Goal: Information Seeking & Learning: Learn about a topic

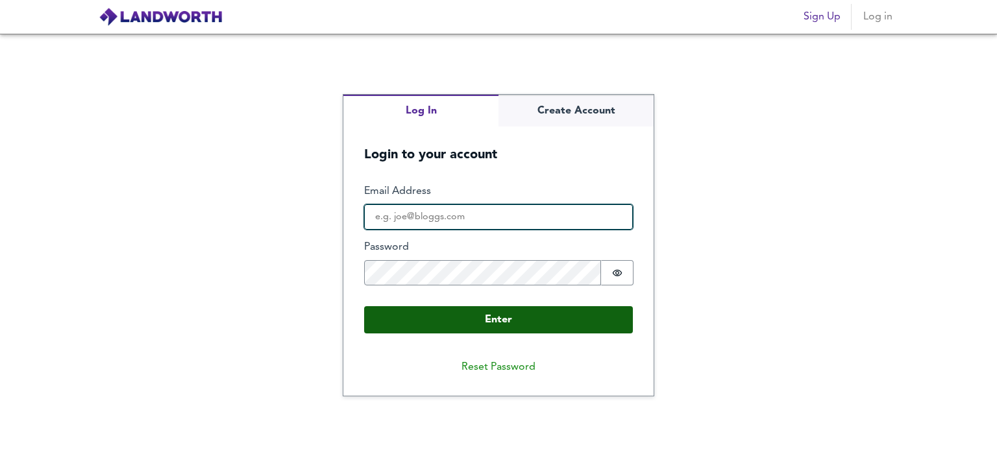
type input "[PERSON_NAME][EMAIL_ADDRESS][PERSON_NAME][DOMAIN_NAME]"
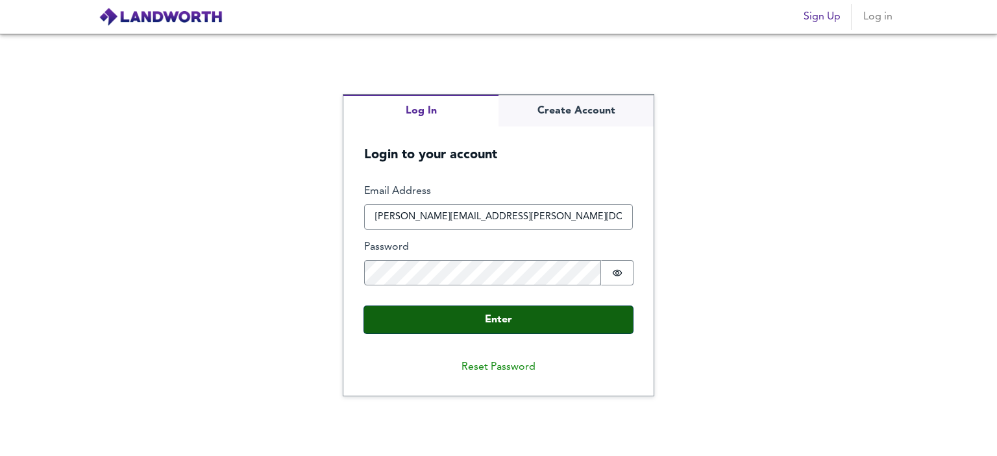
click at [498, 324] on button "Enter" at bounding box center [498, 319] width 269 height 27
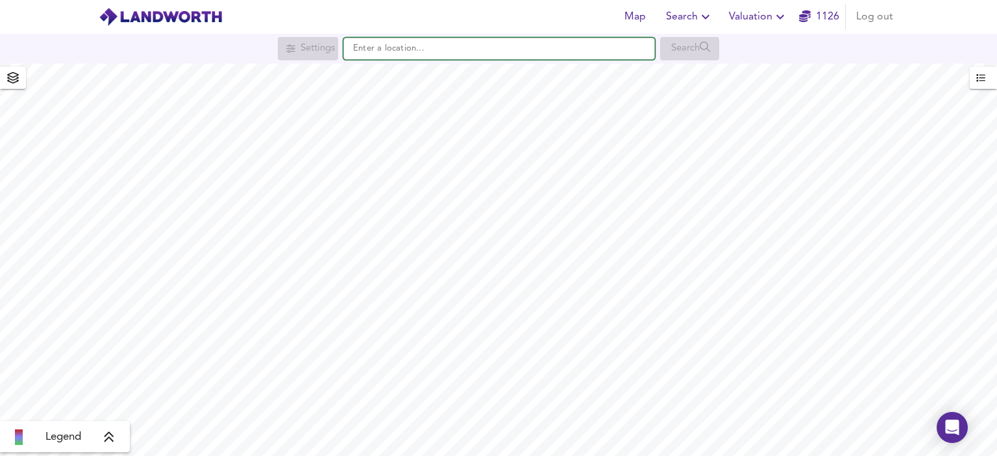
click at [543, 49] on input "text" at bounding box center [498, 49] width 311 height 22
paste input "[STREET_ADDRESS]"
click at [365, 43] on input "[STREET_ADDRESS]" at bounding box center [498, 49] width 311 height 22
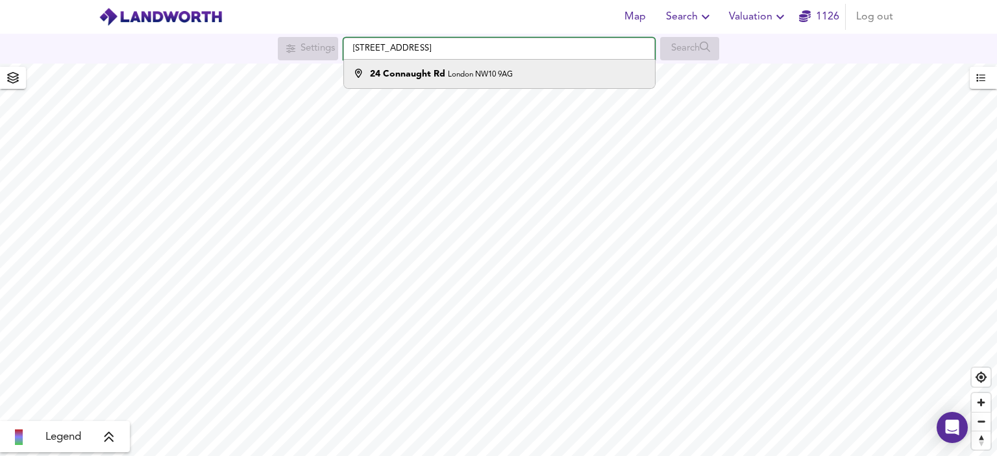
type input "[STREET_ADDRESS]"
click at [448, 64] on li "[STREET_ADDRESS]" at bounding box center [499, 74] width 310 height 29
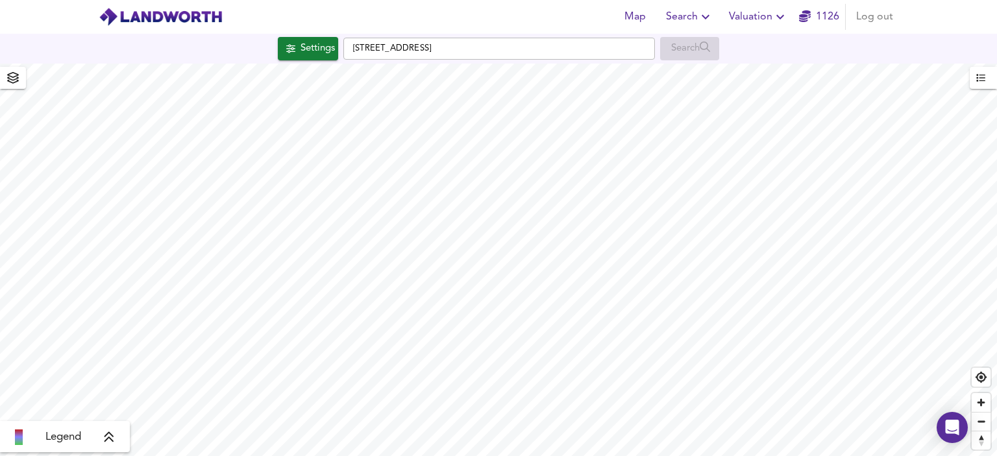
checkbox input "false"
checkbox input "true"
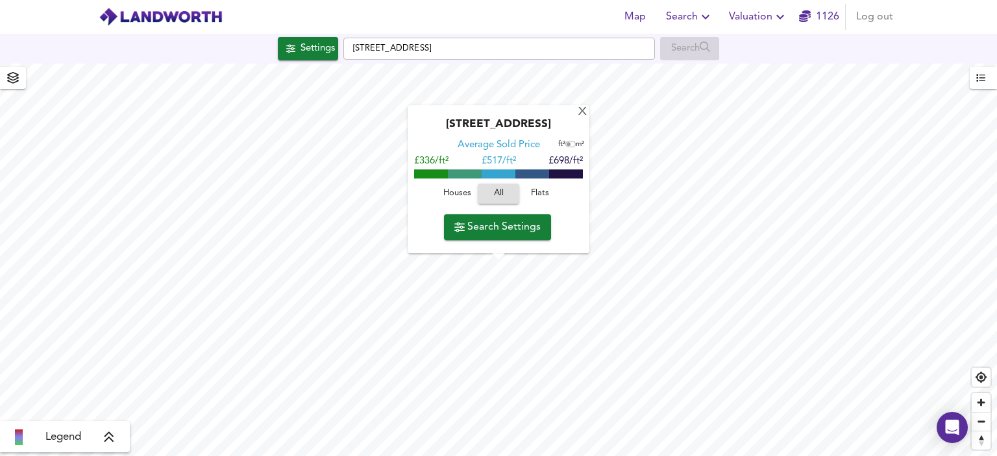
click at [461, 199] on span "Houses" at bounding box center [456, 194] width 35 height 15
